Goal: Find contact information: Find contact information

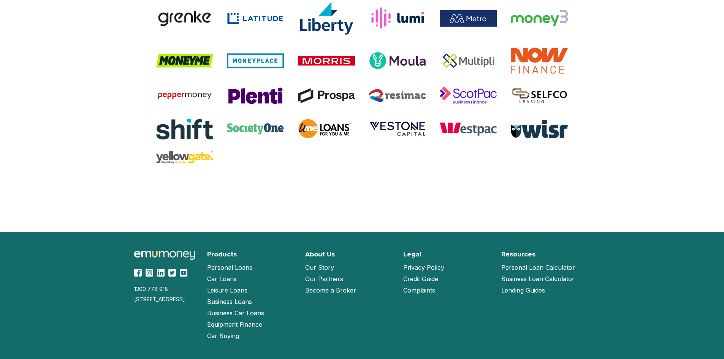
scroll to position [1591, 0]
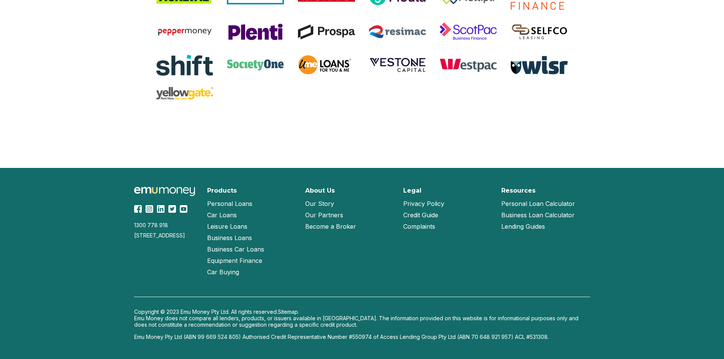
click at [328, 202] on link "Our Story" at bounding box center [319, 203] width 29 height 11
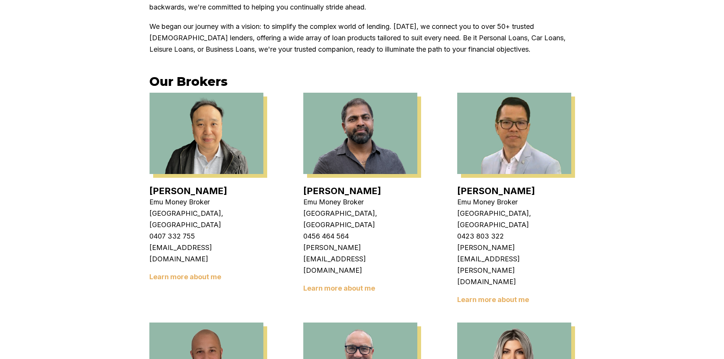
scroll to position [190, 0]
click at [182, 191] on link "[PERSON_NAME]" at bounding box center [188, 190] width 78 height 11
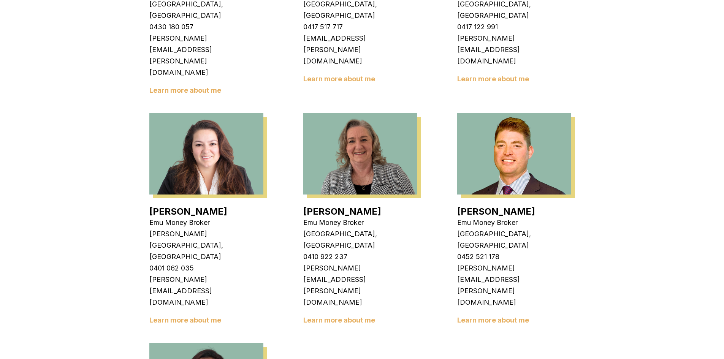
scroll to position [1054, 0]
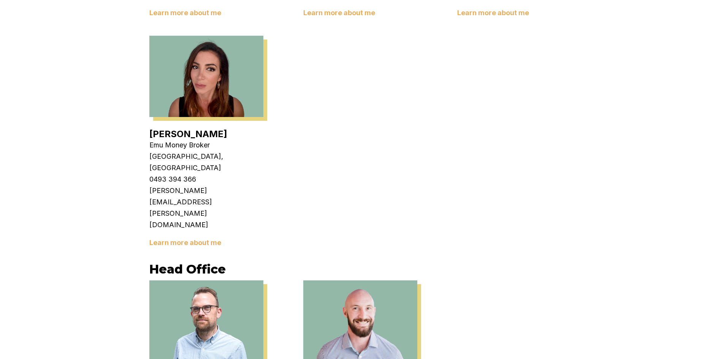
scroll to position [1320, 0]
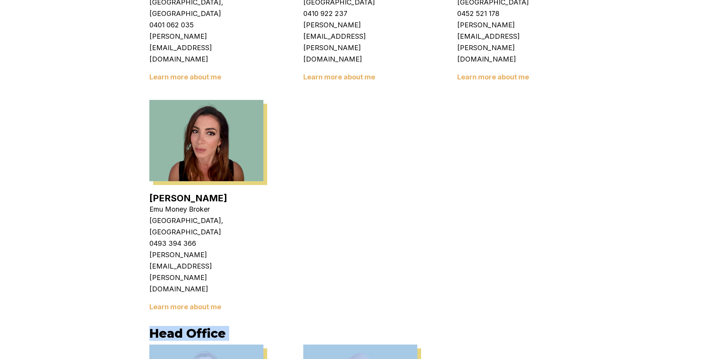
drag, startPoint x: 152, startPoint y: 74, endPoint x: 460, endPoint y: 217, distance: 339.0
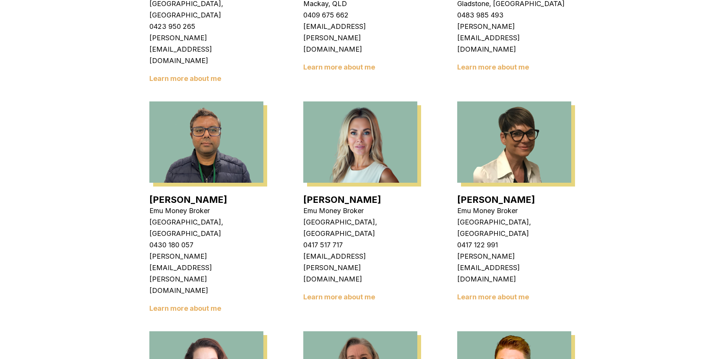
scroll to position [750, 0]
